Goal: Find specific page/section: Find specific page/section

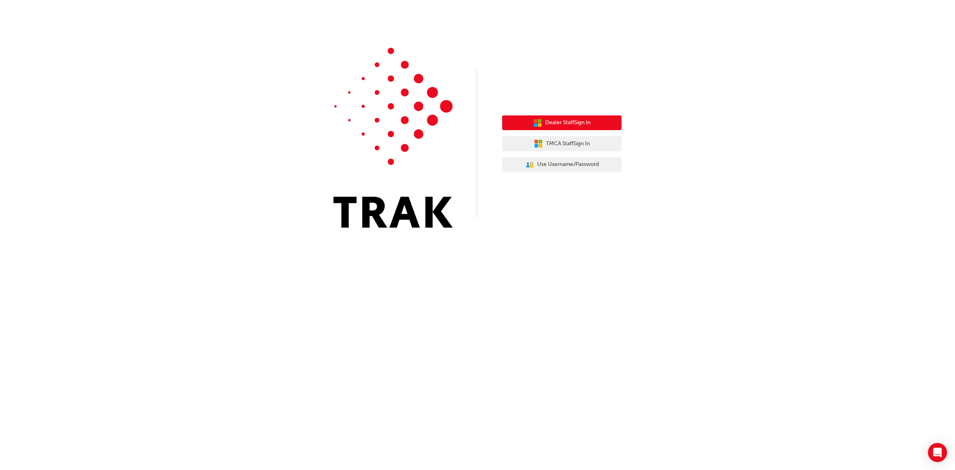
click at [555, 122] on span "Dealer Staff Sign In" at bounding box center [567, 122] width 45 height 9
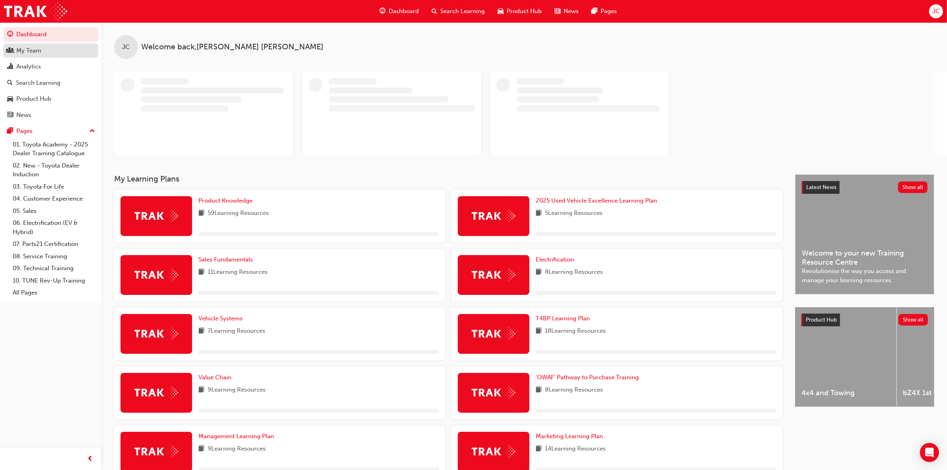
click at [31, 49] on div "My Team" at bounding box center [28, 50] width 25 height 9
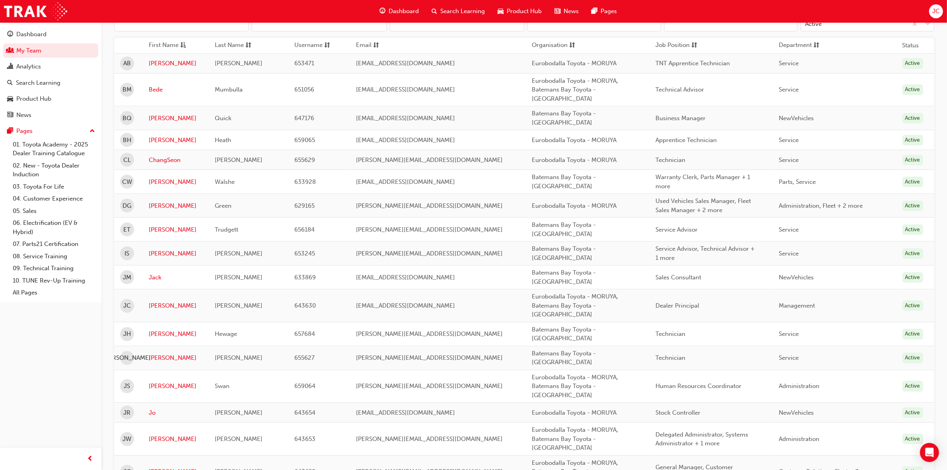
scroll to position [149, 0]
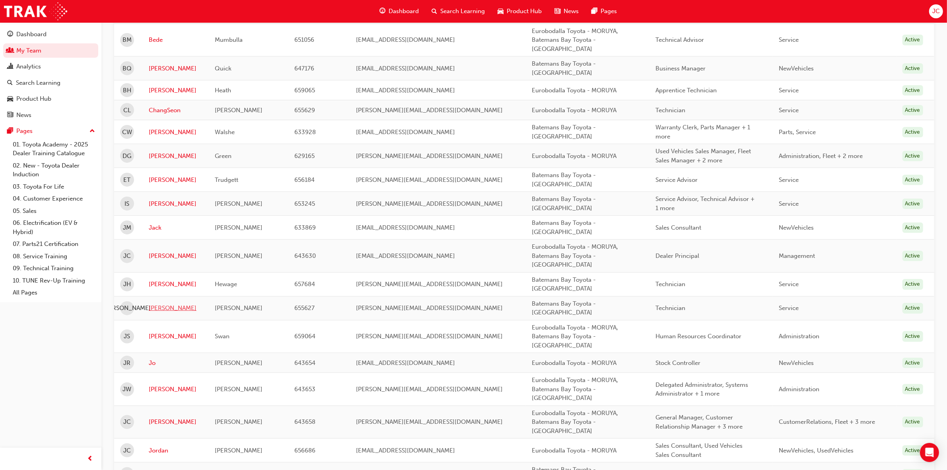
click at [157, 307] on link "[PERSON_NAME]" at bounding box center [176, 308] width 54 height 9
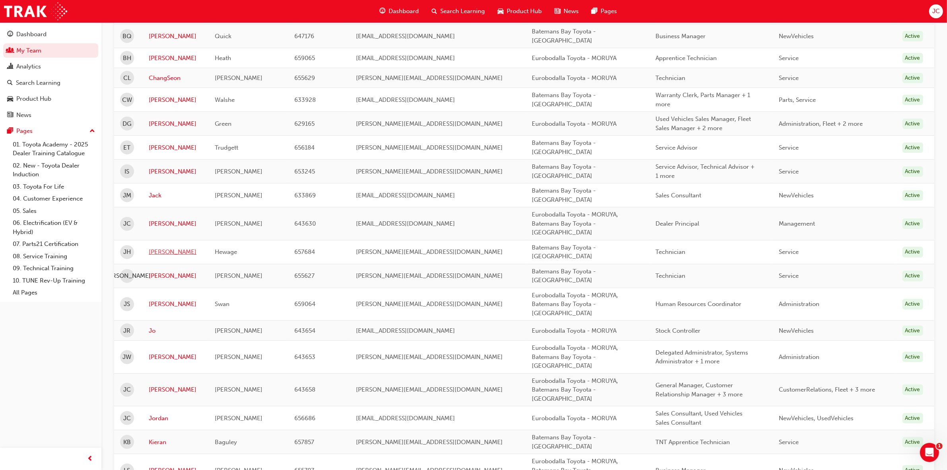
scroll to position [199, 0]
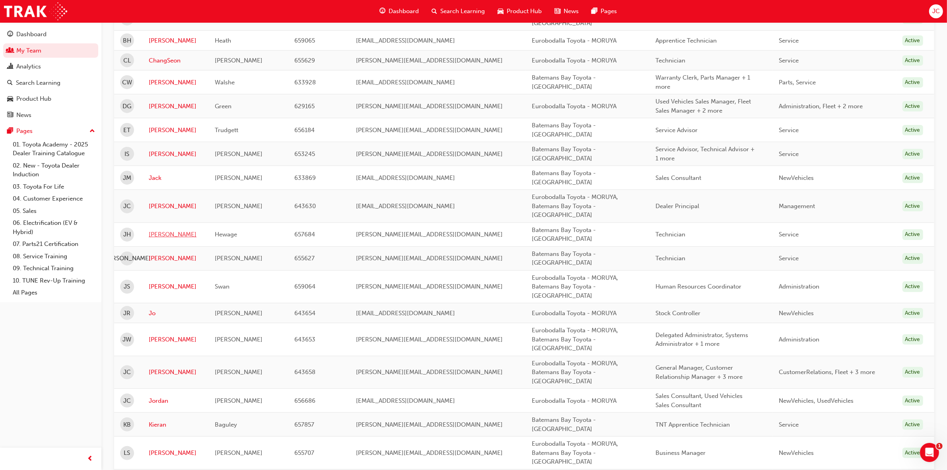
click at [152, 233] on link "[PERSON_NAME]" at bounding box center [176, 234] width 54 height 9
